Goal: Browse casually

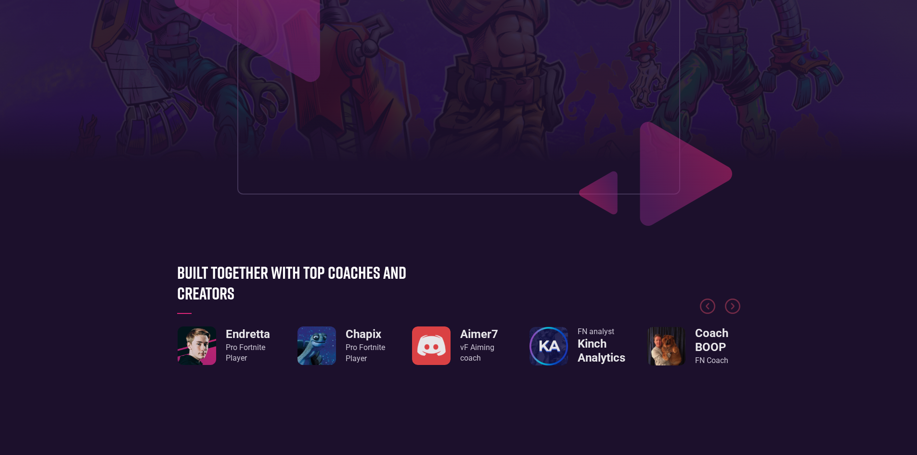
scroll to position [241, 0]
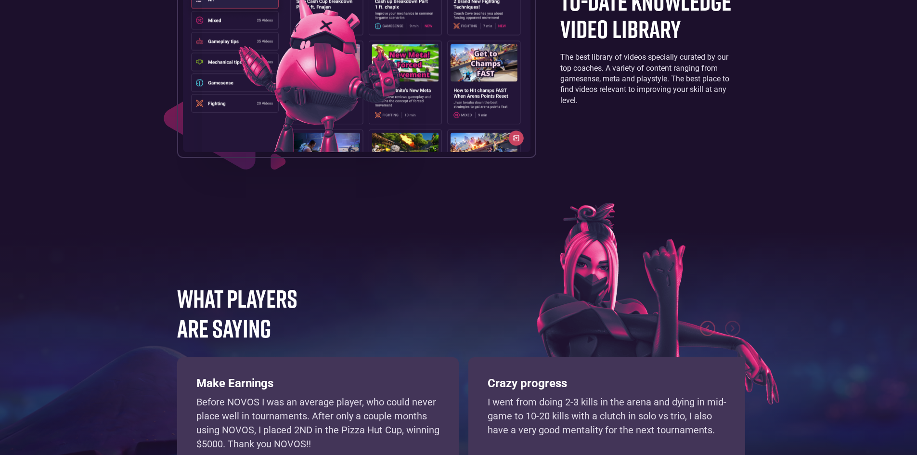
scroll to position [2166, 0]
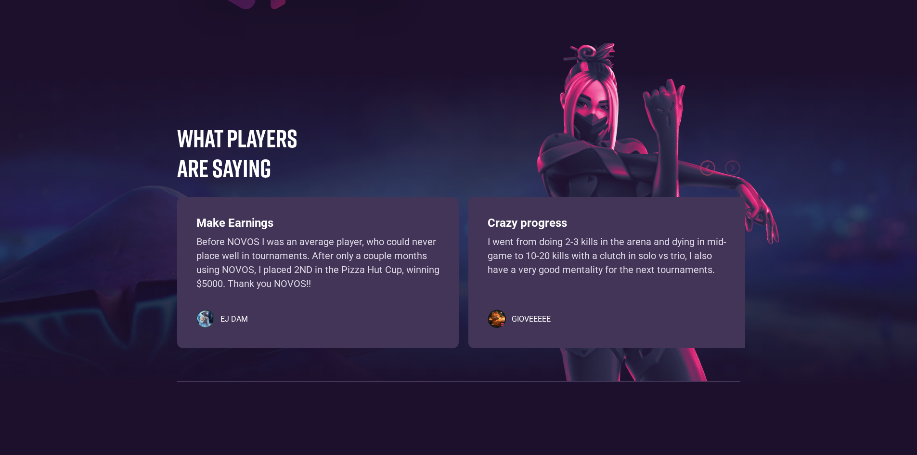
click at [72, 181] on footer "WHAT PLAYERS ARE SAYING Learn, practice, and improve your gamesense using an in…" at bounding box center [458, 247] width 917 height 385
click at [72, 177] on footer "WHAT PLAYERS ARE SAYING Learn, practice, and improve your gamesense using an in…" at bounding box center [458, 247] width 917 height 385
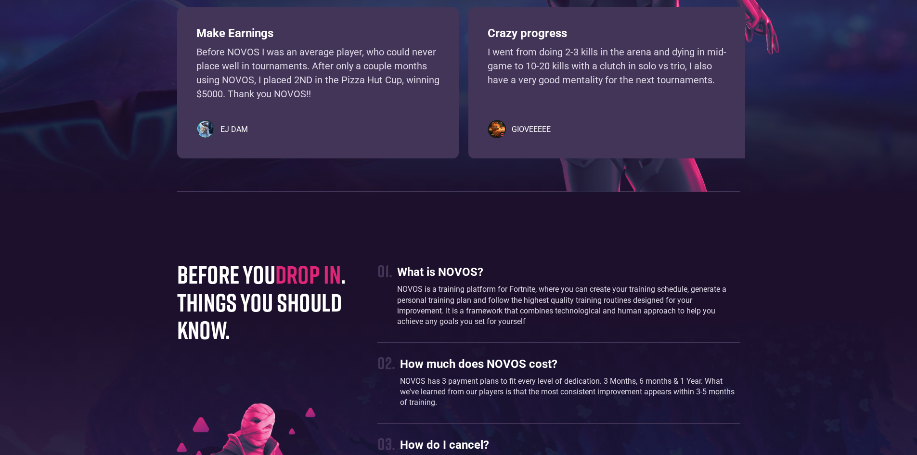
drag, startPoint x: 378, startPoint y: 296, endPoint x: 375, endPoint y: 281, distance: 15.8
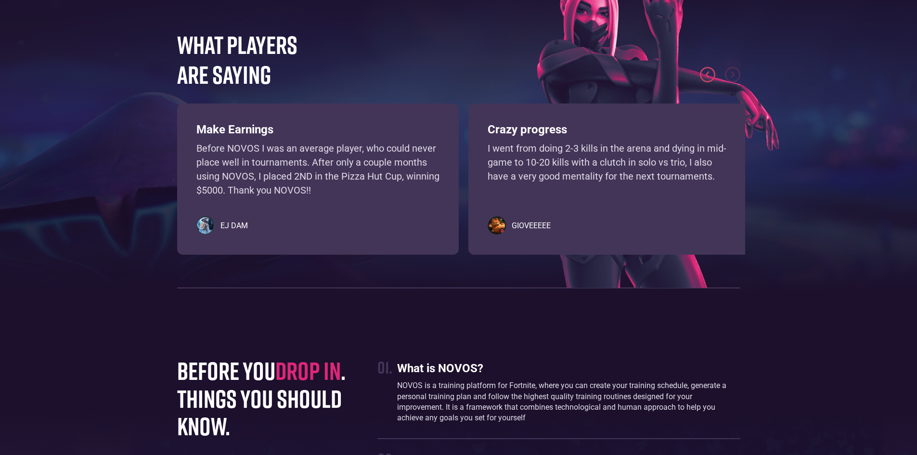
click at [708, 82] on img "previous slide" at bounding box center [707, 74] width 15 height 15
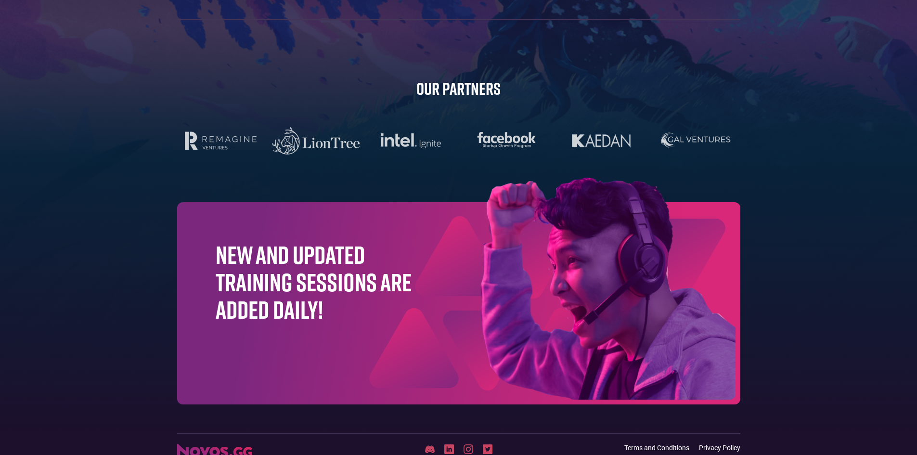
scroll to position [3041, 0]
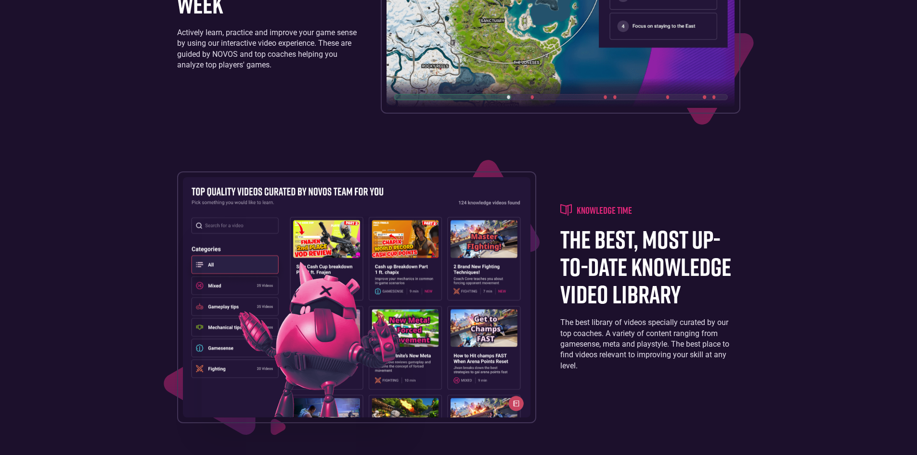
drag, startPoint x: 132, startPoint y: 145, endPoint x: 137, endPoint y: 138, distance: 8.7
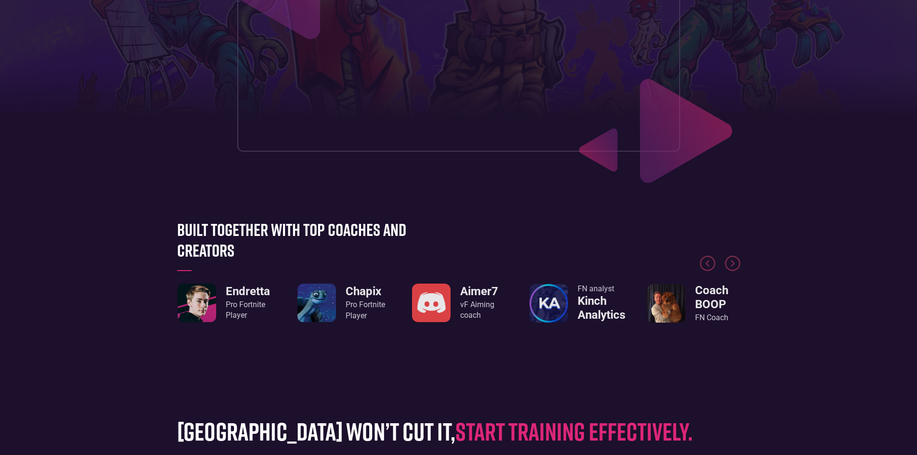
scroll to position [248, 0]
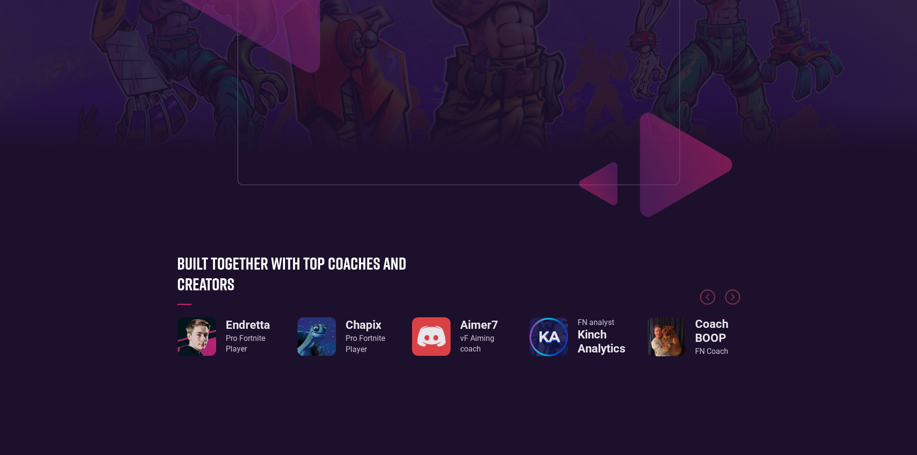
click at [196, 337] on img "1 / 8" at bounding box center [197, 336] width 39 height 39
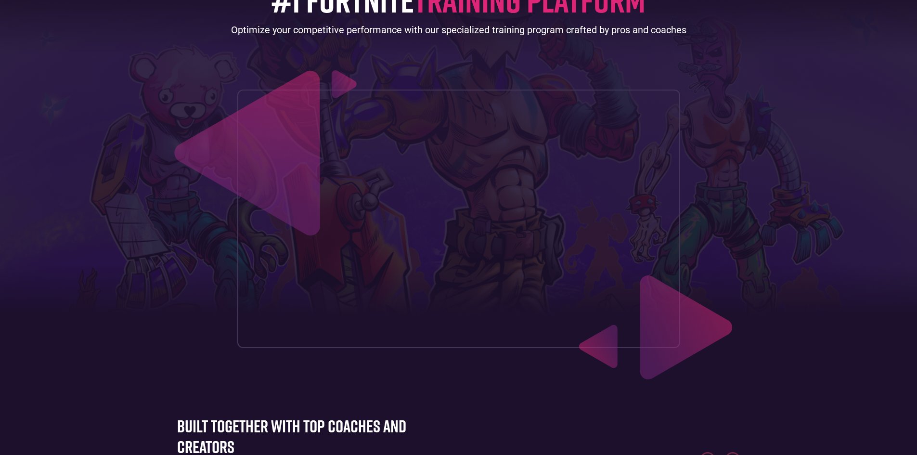
scroll to position [8, 0]
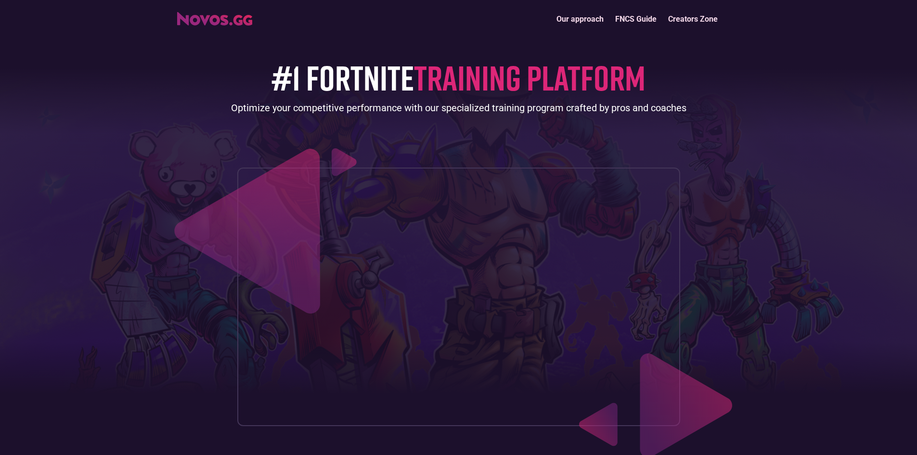
click at [85, 199] on header "Our approach FNCS Guide Creators Zone #1 FORTNITE TRAINING PLATFORM Optimize yo…" at bounding box center [458, 228] width 917 height 472
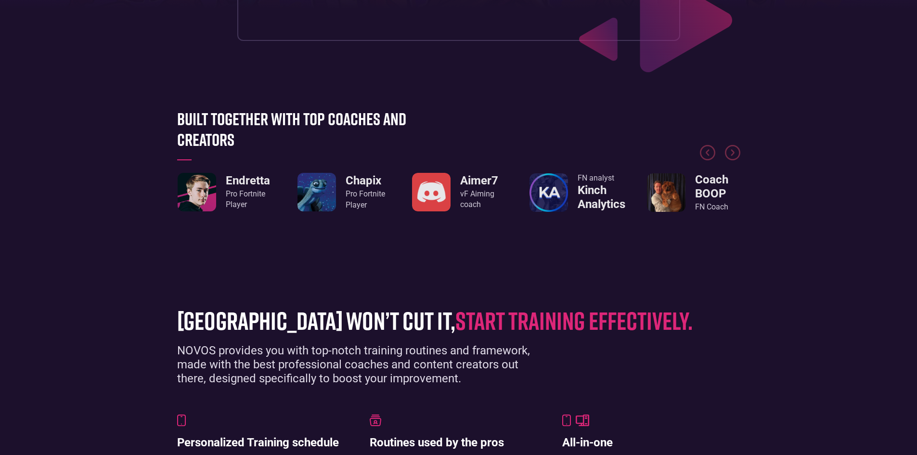
scroll to position [390, 0]
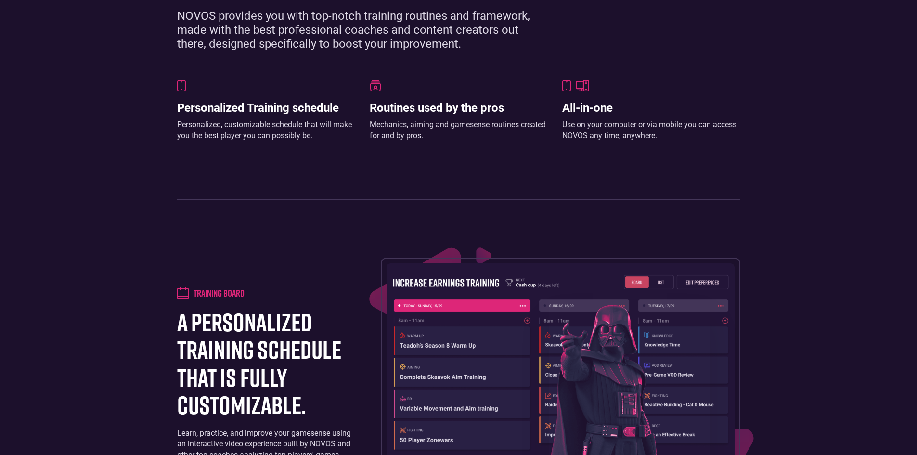
drag, startPoint x: 139, startPoint y: 221, endPoint x: 139, endPoint y: 216, distance: 5.8
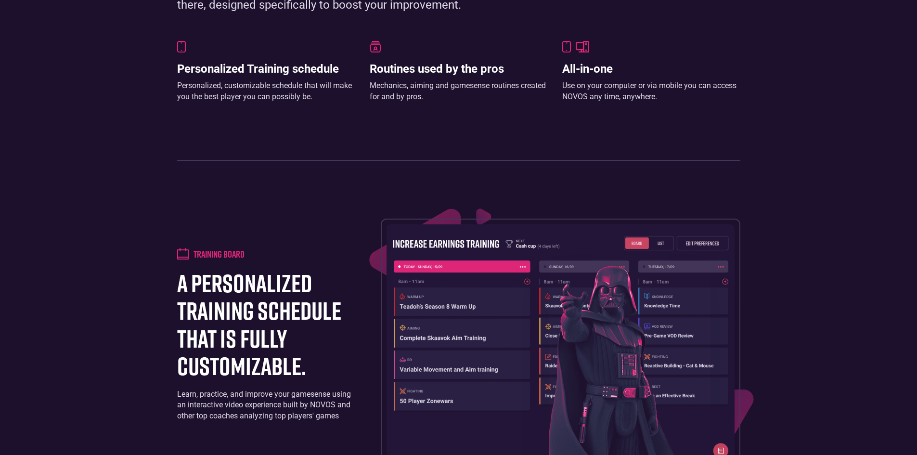
scroll to position [776, 0]
